Goal: Browse casually: Explore the website without a specific task or goal

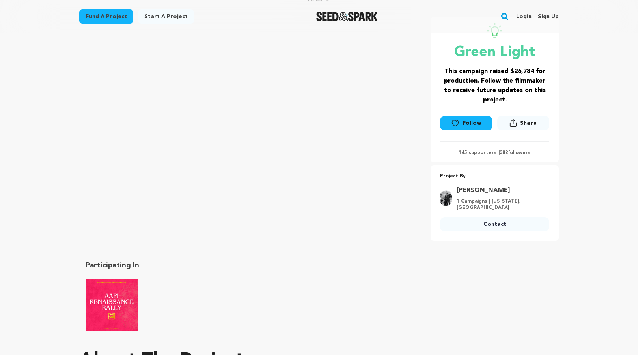
scroll to position [133, 0]
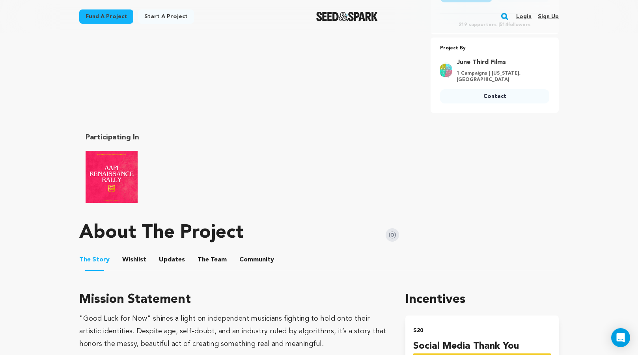
scroll to position [275, 0]
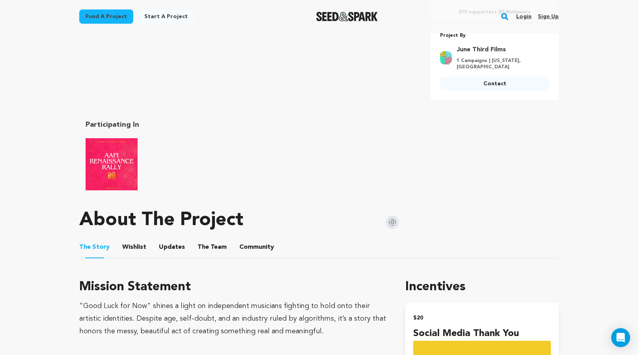
click at [248, 239] on button "Community" at bounding box center [256, 248] width 19 height 19
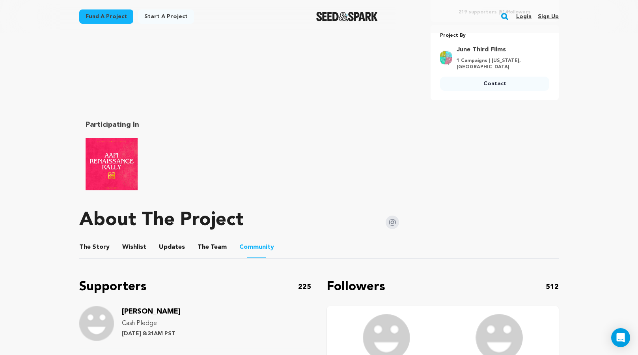
click at [396, 215] on img at bounding box center [392, 221] width 13 height 13
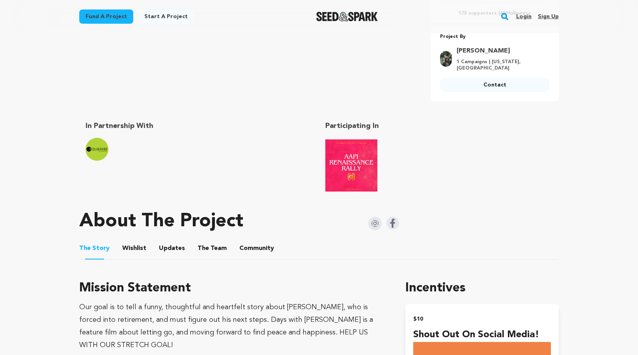
scroll to position [277, 0]
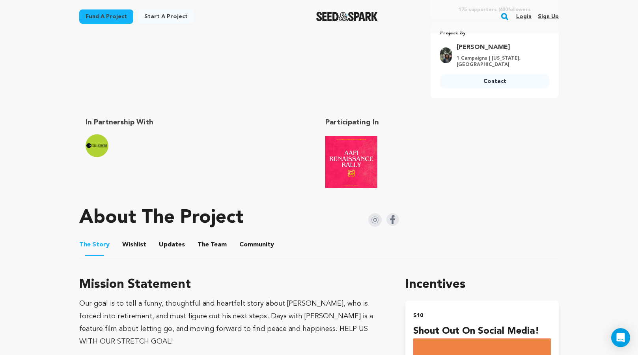
click at [378, 224] on img at bounding box center [374, 219] width 13 height 13
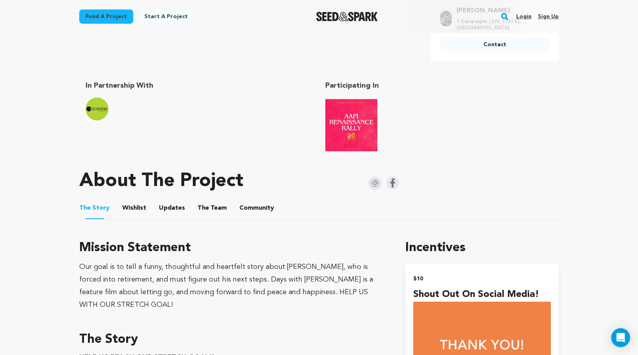
scroll to position [317, 0]
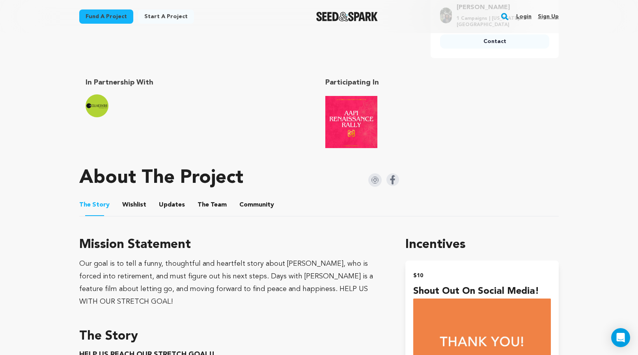
click at [374, 180] on img at bounding box center [374, 179] width 13 height 13
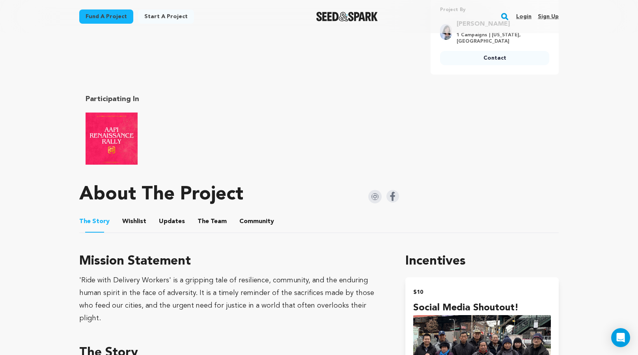
scroll to position [319, 0]
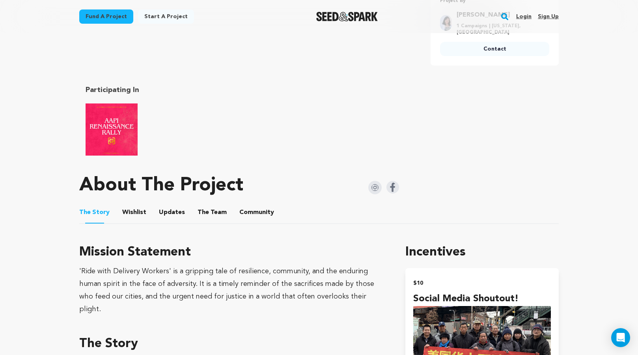
click at [372, 185] on img at bounding box center [374, 187] width 13 height 13
click at [397, 187] on img at bounding box center [393, 187] width 13 height 13
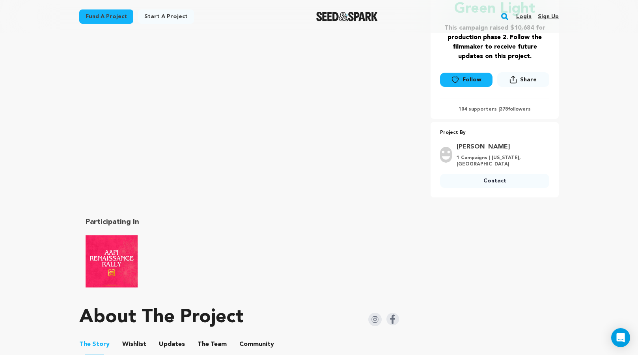
scroll to position [257, 0]
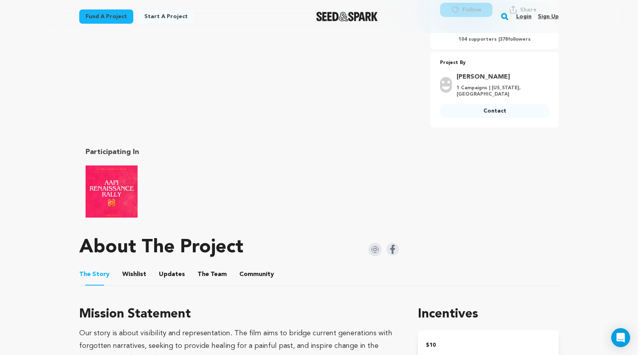
click at [381, 244] on img at bounding box center [374, 249] width 13 height 13
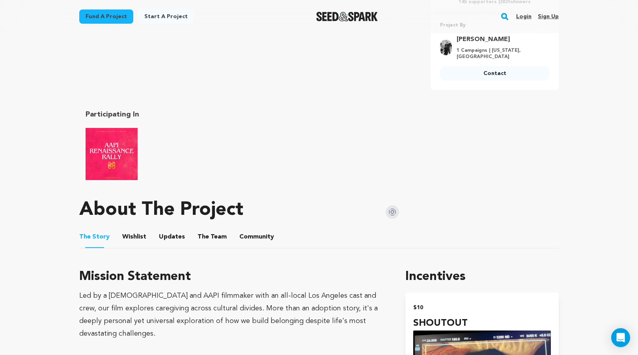
scroll to position [302, 0]
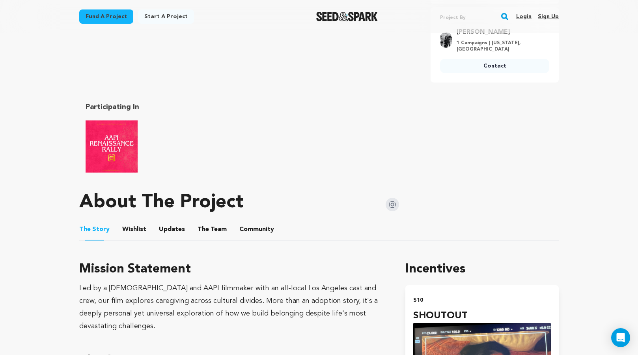
click at [391, 198] on img at bounding box center [392, 204] width 13 height 13
